Goal: Transaction & Acquisition: Purchase product/service

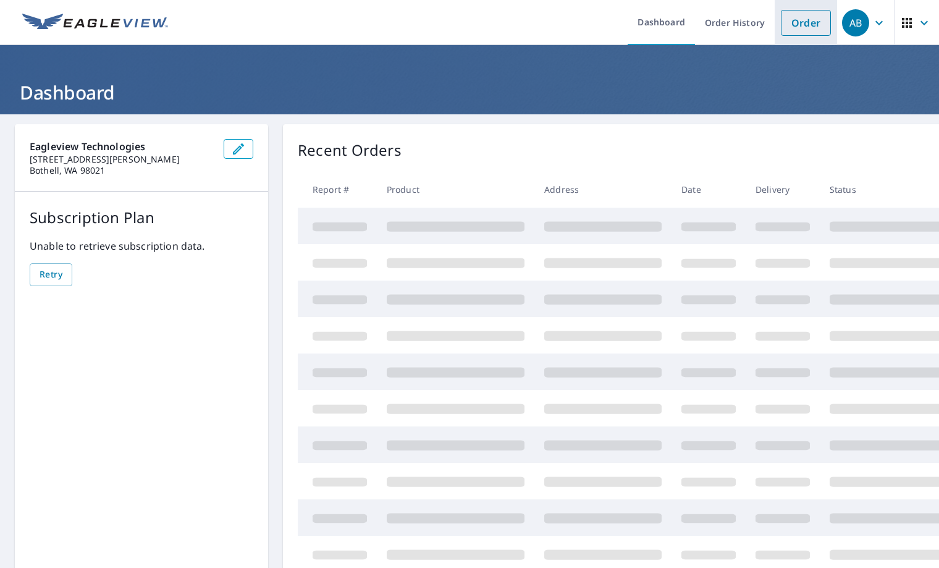
click at [788, 28] on link "Order" at bounding box center [806, 23] width 50 height 26
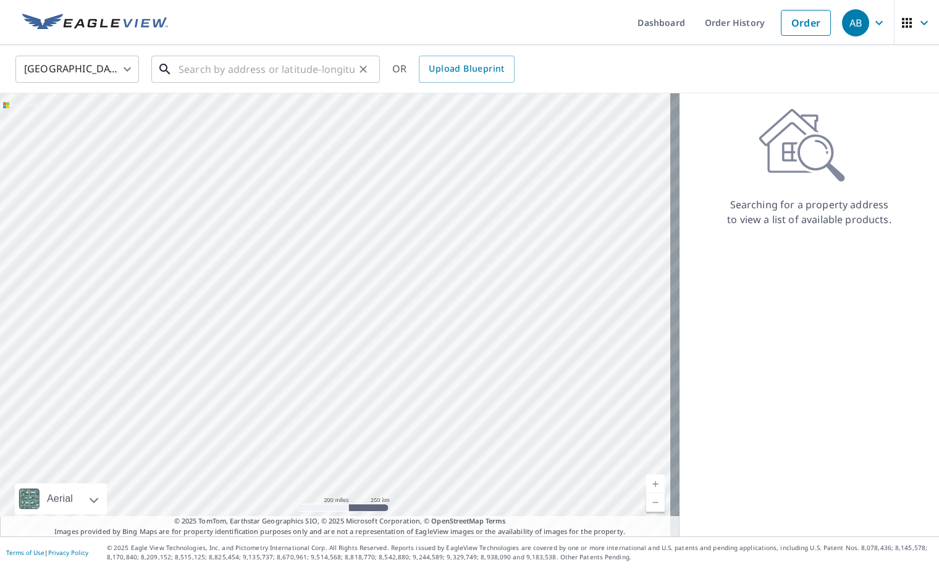
click at [240, 66] on input "text" at bounding box center [267, 69] width 176 height 35
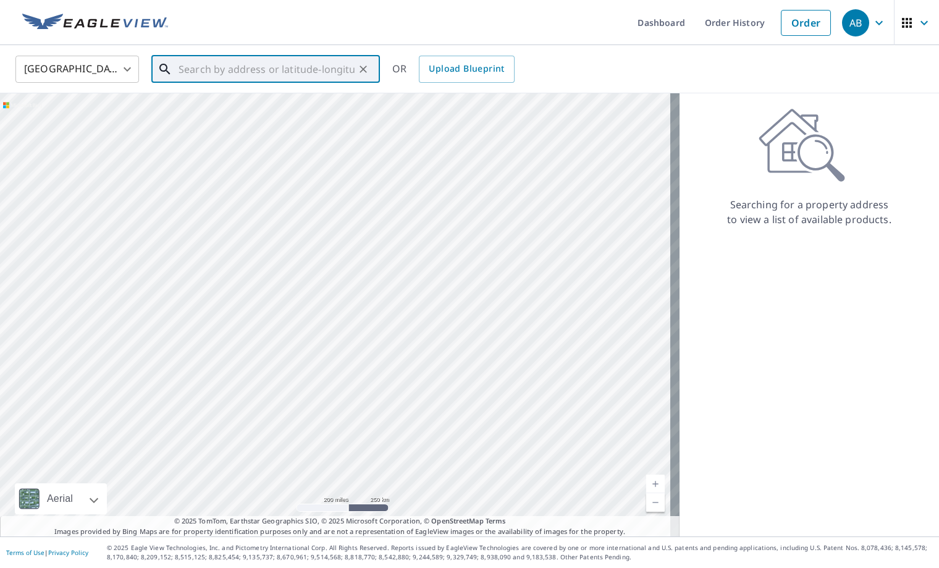
paste input "1456 N. Coach house"
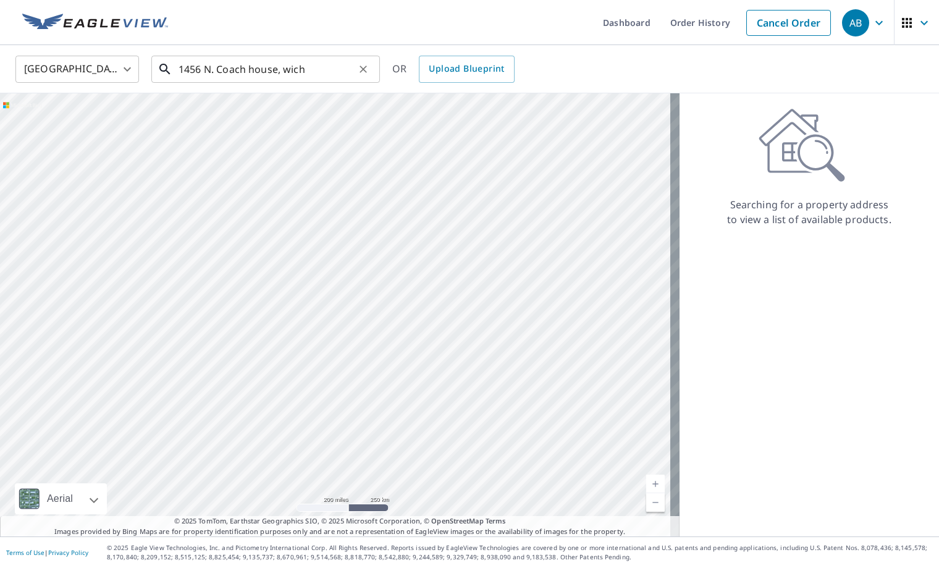
click at [311, 68] on input "1456 N. Coach house, wich" at bounding box center [267, 69] width 176 height 35
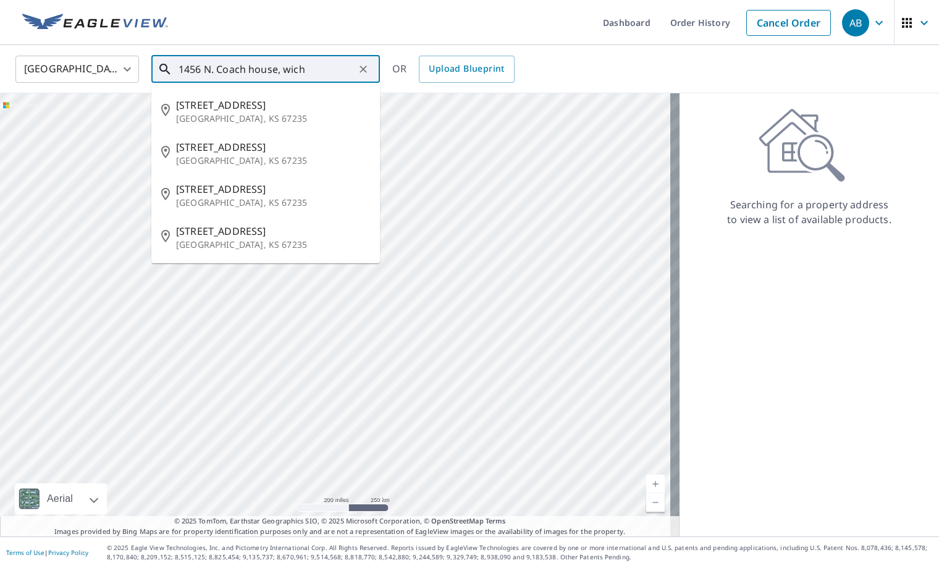
drag, startPoint x: 277, startPoint y: 67, endPoint x: 174, endPoint y: 69, distance: 103.2
click at [174, 69] on div "1456 N. Coach house, wich ​" at bounding box center [265, 69] width 229 height 27
paste input "2709 Wild Ro"
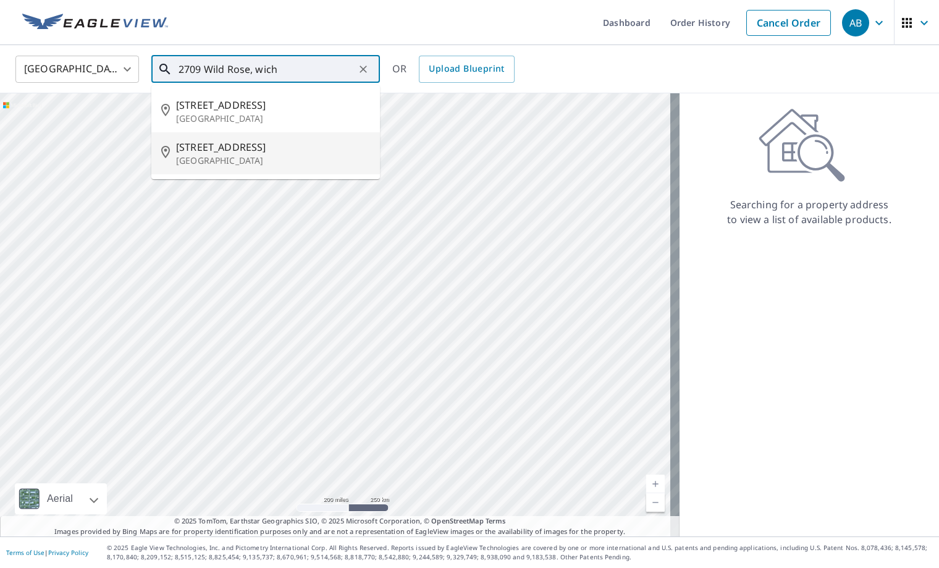
type input "2709 Wild Rose, wich"
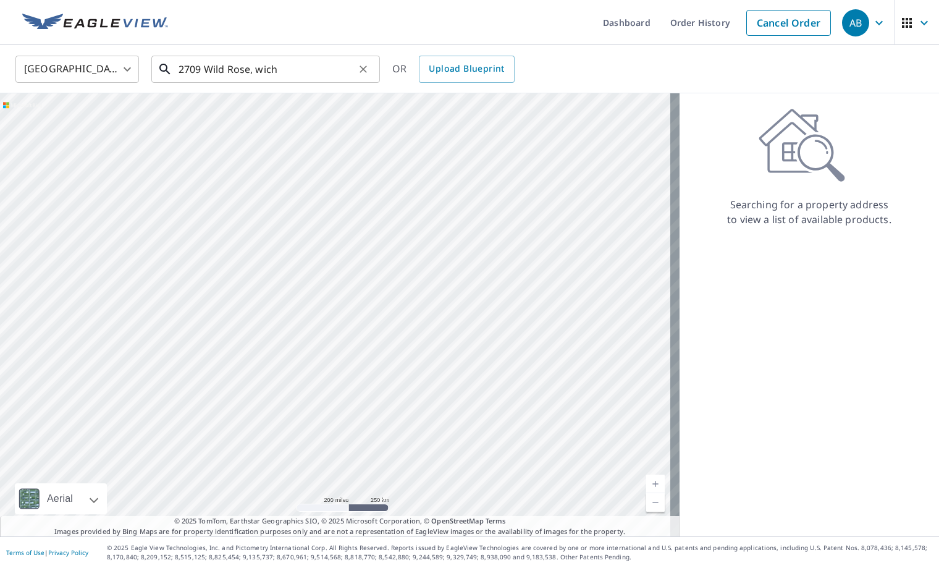
click at [297, 65] on input "2709 Wild Rose, wich" at bounding box center [267, 69] width 176 height 35
click at [315, 64] on input "2709 Wild Rose, wich" at bounding box center [267, 69] width 176 height 35
